Goal: Communication & Community: Answer question/provide support

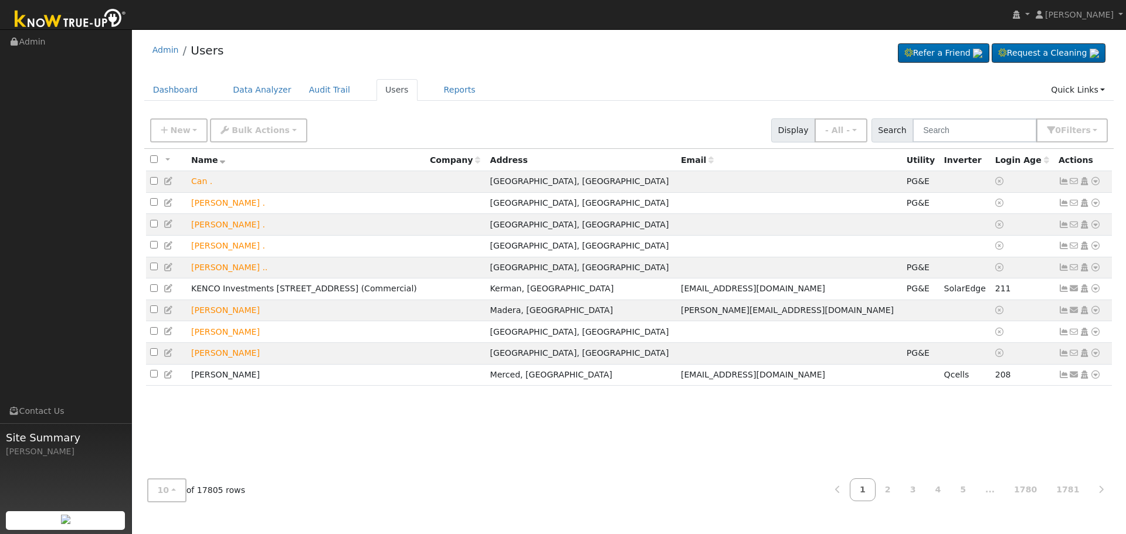
type input "[PHONE_NUMBER]"
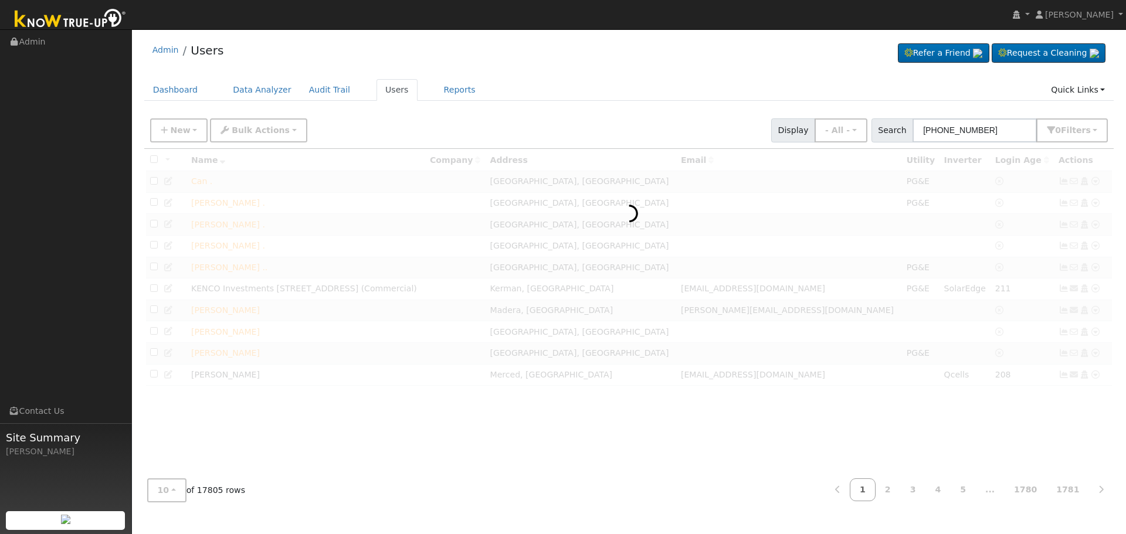
drag, startPoint x: 1005, startPoint y: 128, endPoint x: 758, endPoint y: 72, distance: 253.3
click at [758, 72] on div "Admin Users Refer a Friend Request a Cleaning" at bounding box center [629, 273] width 982 height 476
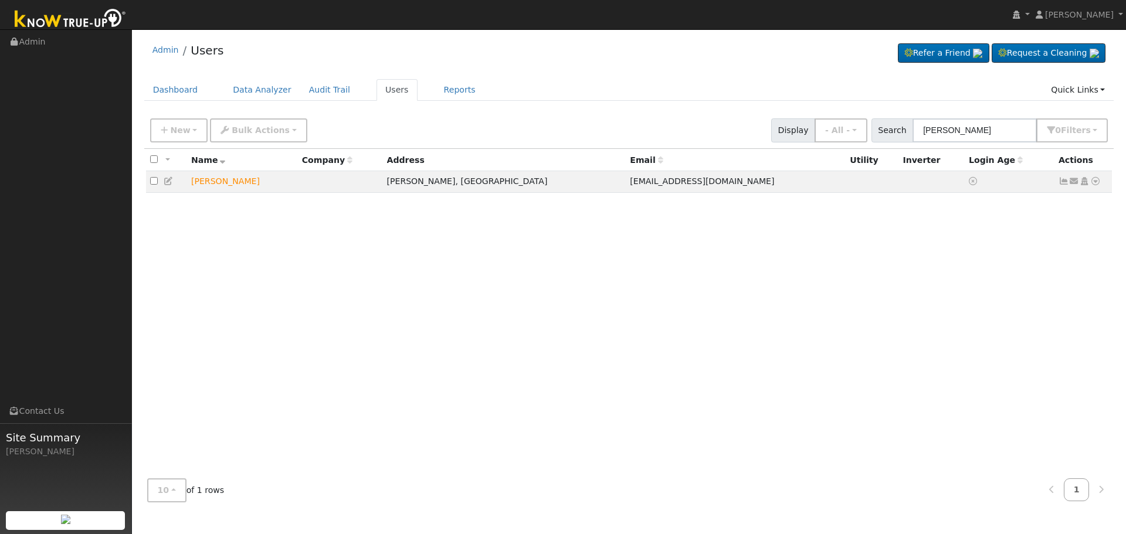
type input "[PERSON_NAME]"
click at [991, 134] on input "[PERSON_NAME]" at bounding box center [974, 130] width 124 height 24
click at [931, 135] on input "[PERSON_NAME]" at bounding box center [974, 130] width 124 height 24
drag, startPoint x: 997, startPoint y: 130, endPoint x: 378, endPoint y: 81, distance: 621.6
click at [529, 93] on div "Admin Users Refer a Friend Request a Cleaning" at bounding box center [629, 273] width 982 height 476
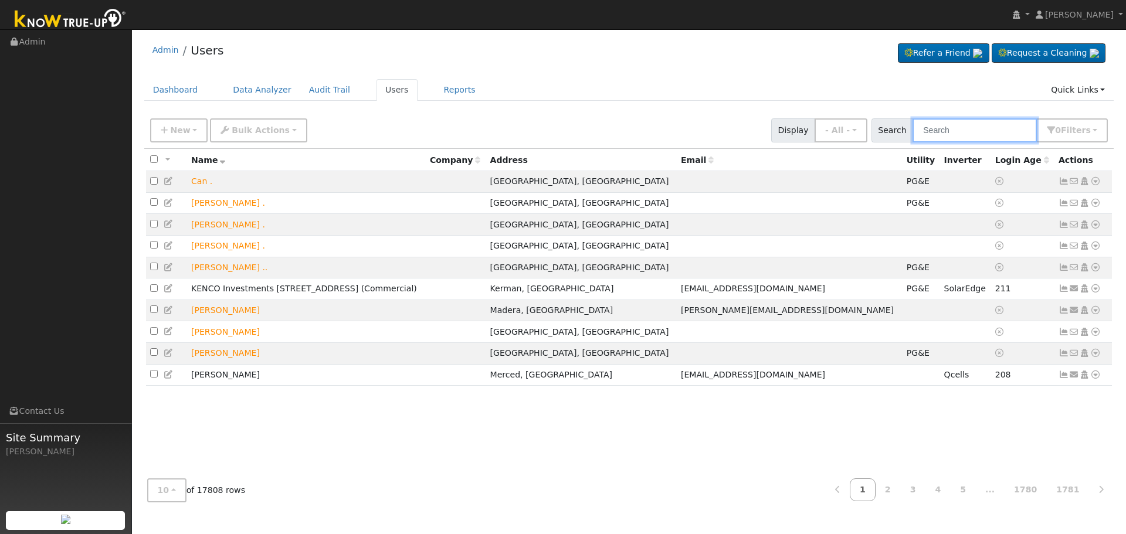
paste input "[EMAIL_ADDRESS][DOMAIN_NAME]"
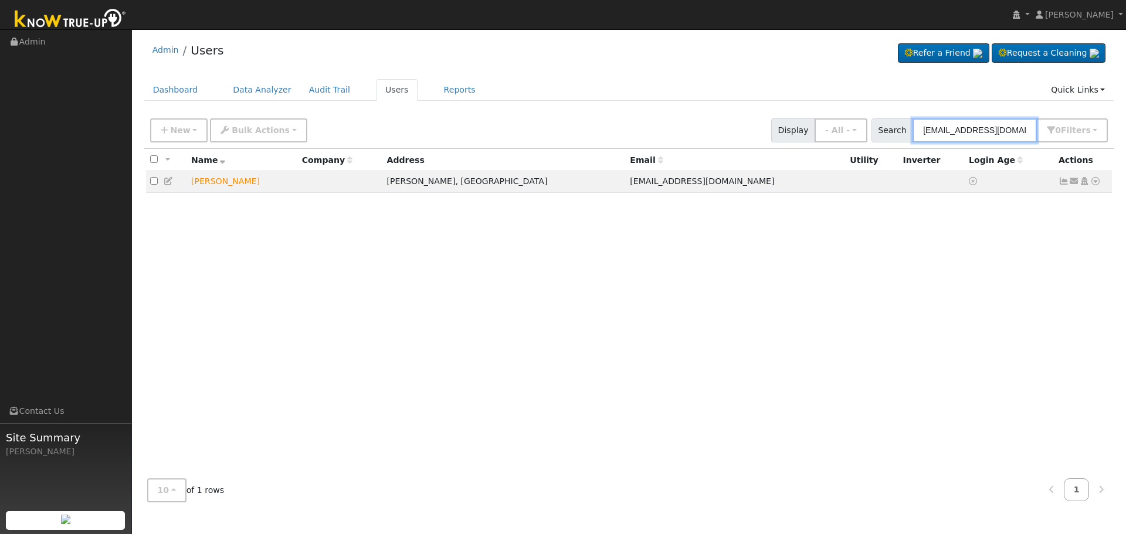
type input "[EMAIL_ADDRESS][DOMAIN_NAME]"
drag, startPoint x: 1012, startPoint y: 130, endPoint x: 696, endPoint y: 122, distance: 316.1
click at [701, 122] on div "New Add User Quick Add Quick Connect Quick Convert Lead Bulk Actions Send Email…" at bounding box center [629, 128] width 962 height 28
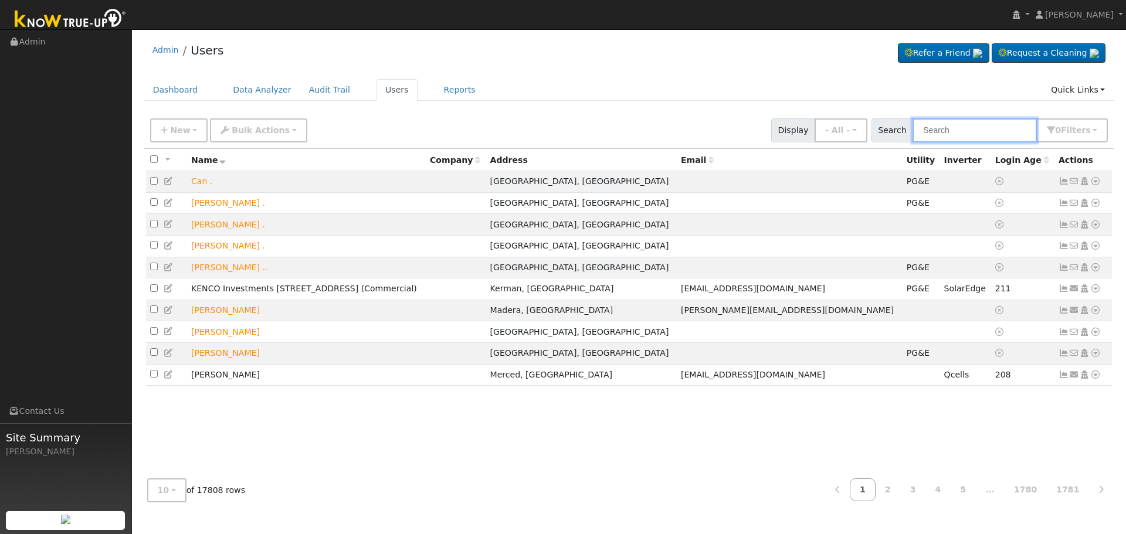
paste input "[PERSON_NAME]"
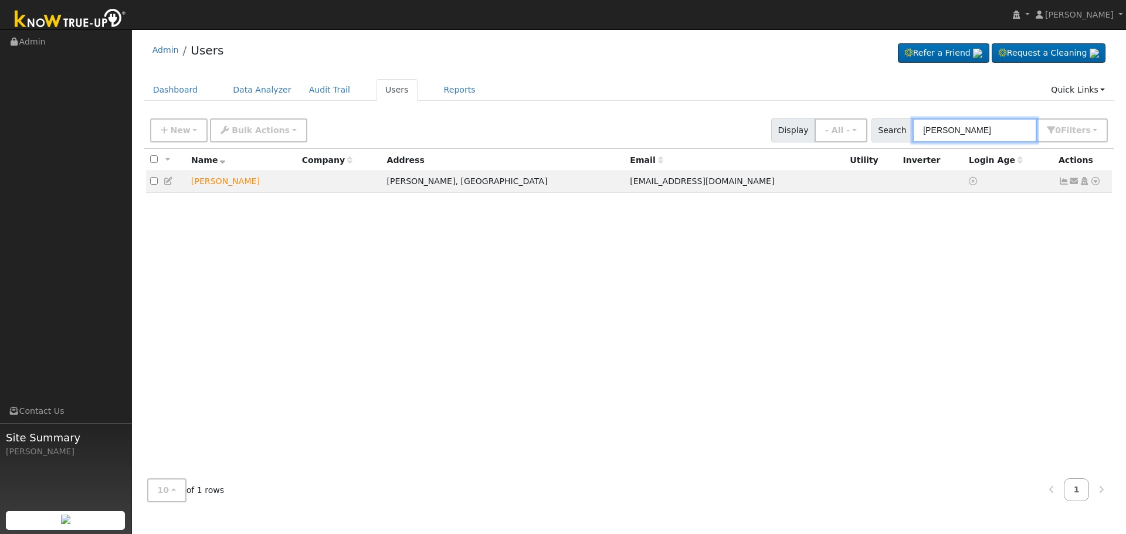
type input "[PERSON_NAME]"
click at [1077, 179] on icon at bounding box center [1074, 181] width 11 height 8
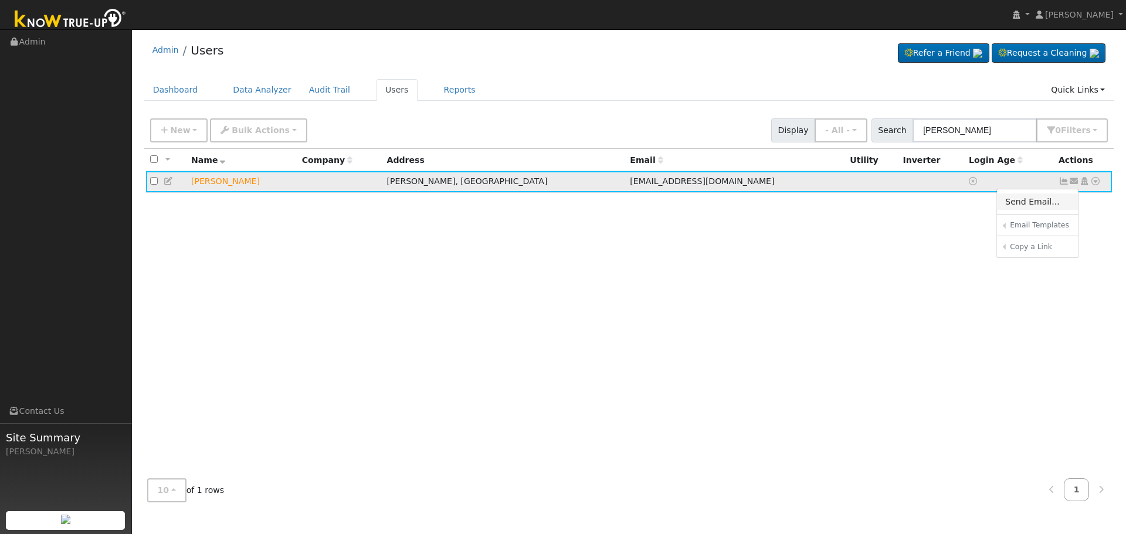
click at [1033, 205] on link "Send Email..." at bounding box center [1037, 201] width 81 height 16
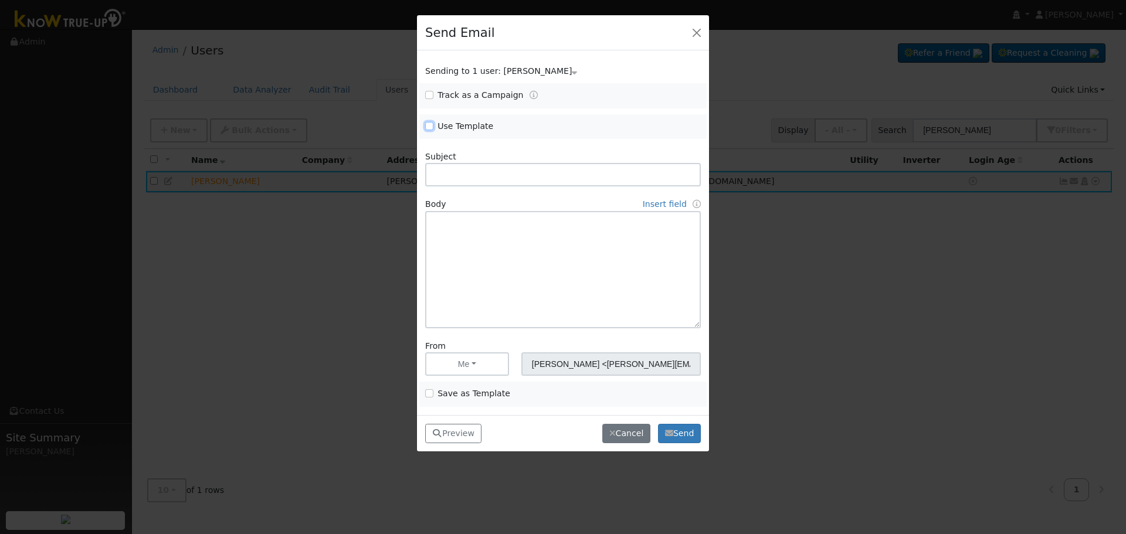
click at [429, 122] on input "Use Template" at bounding box center [429, 126] width 8 height 8
checkbox input "true"
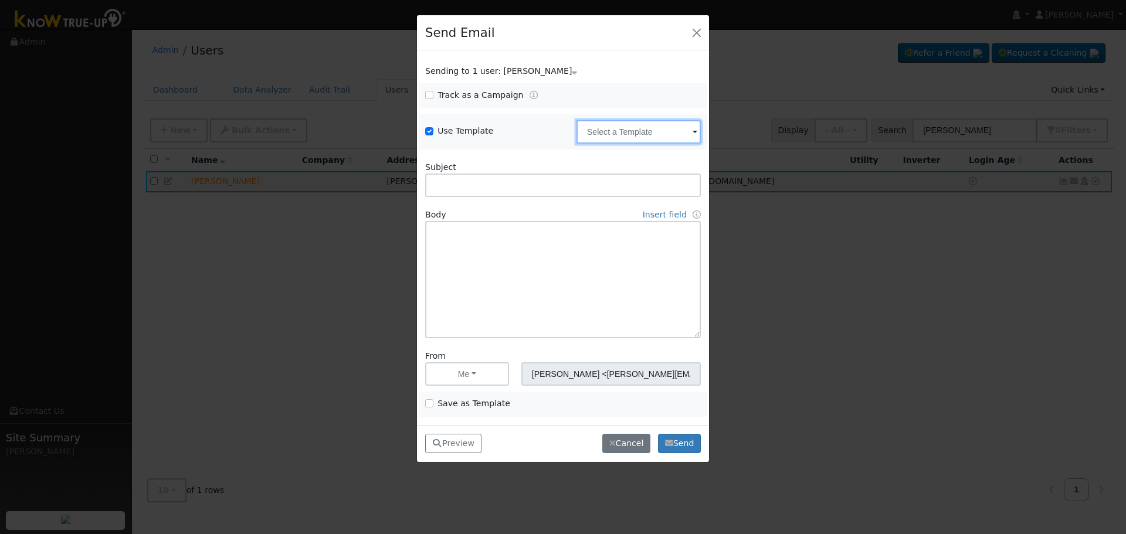
click at [642, 131] on input "text" at bounding box center [638, 131] width 124 height 23
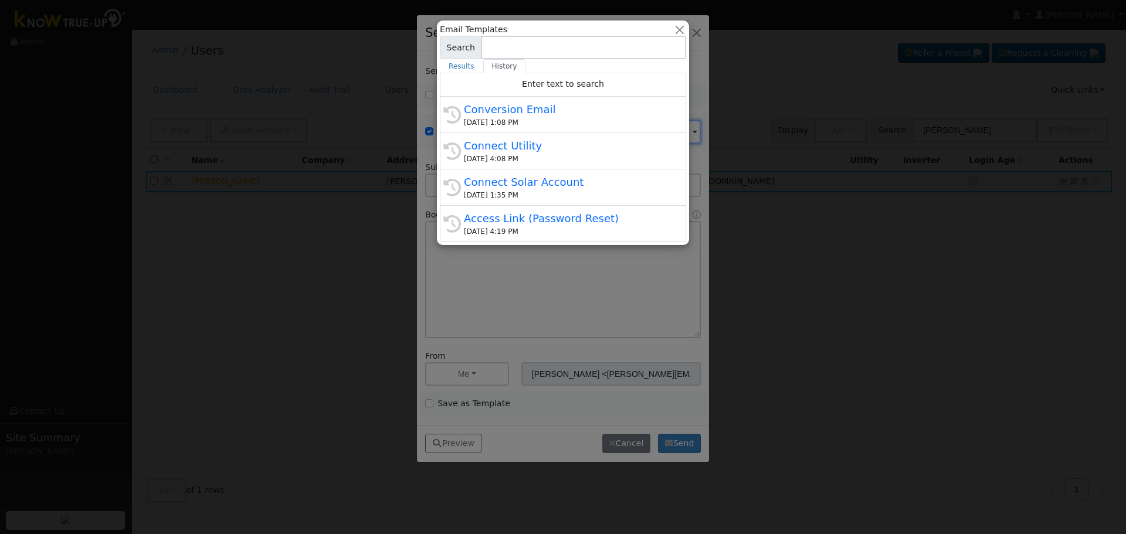
click at [548, 109] on div "Conversion Email" at bounding box center [568, 109] width 209 height 16
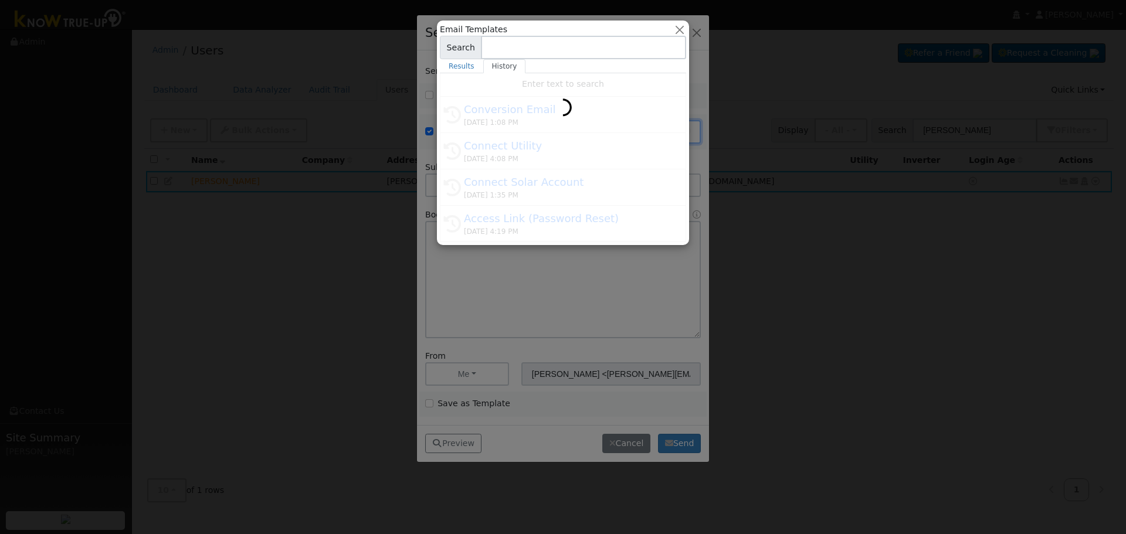
type input "Conversion Email"
type input "Connect Your Utility Account"
type textarea "Dear {user_fname}, The first step is to connect your electric utility account. …"
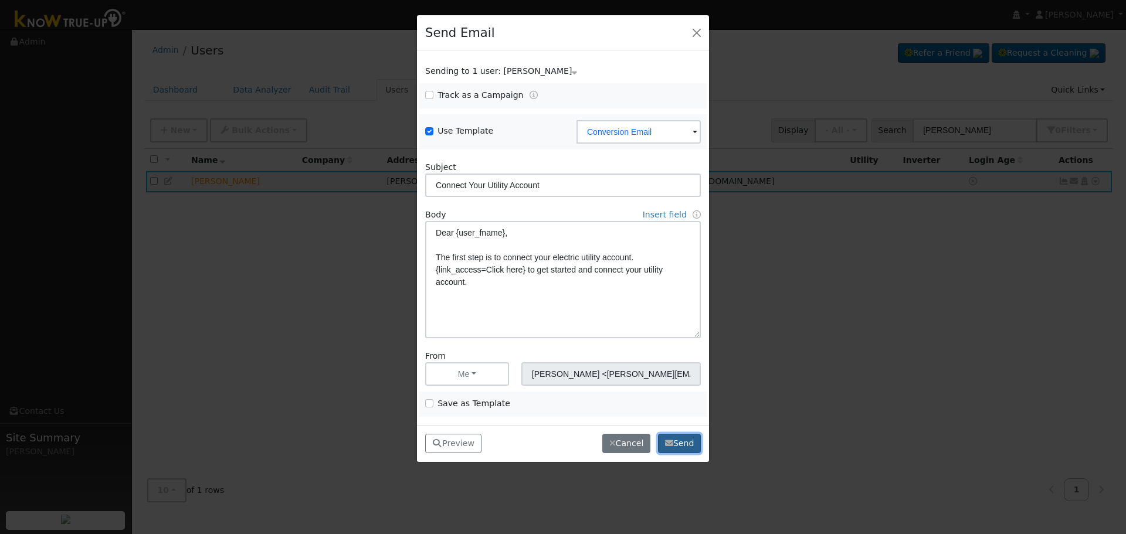
click at [693, 441] on button "Send" at bounding box center [679, 444] width 43 height 20
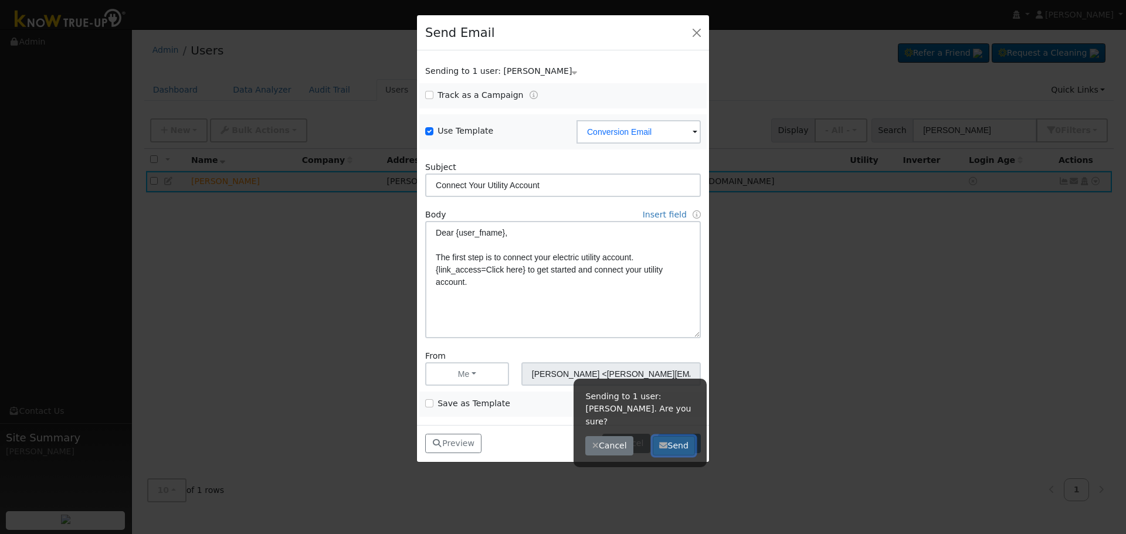
click at [673, 436] on button "Send" at bounding box center [673, 446] width 43 height 20
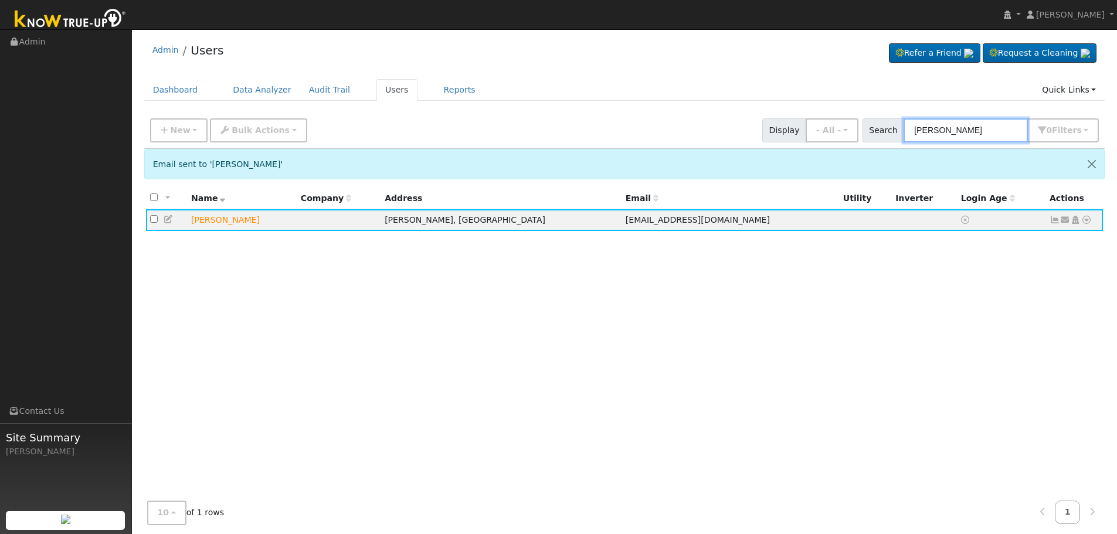
drag, startPoint x: 980, startPoint y: 136, endPoint x: 769, endPoint y: 111, distance: 211.9
click at [803, 124] on div "New Add User Quick Add Quick Connect Quick Convert Lead Bulk Actions Send Email…" at bounding box center [624, 128] width 953 height 28
